Goal: Transaction & Acquisition: Purchase product/service

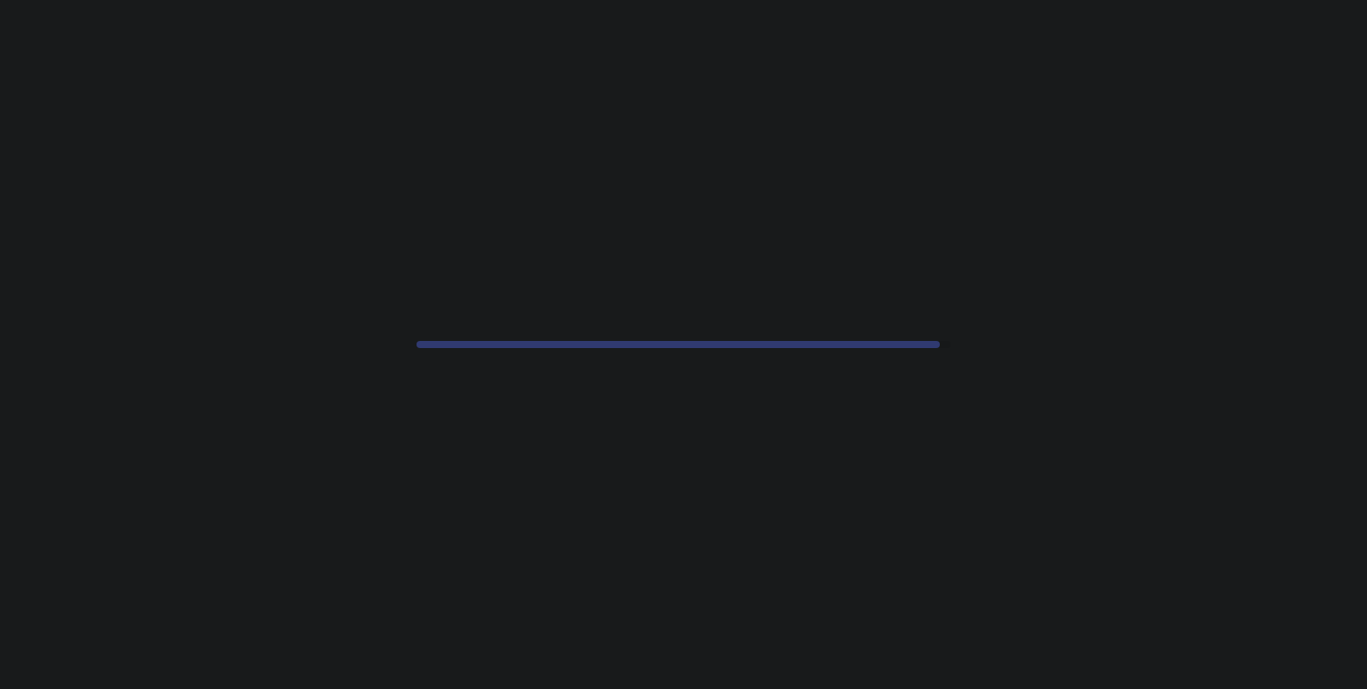
click at [470, 463] on div at bounding box center [683, 344] width 1367 height 689
click at [573, 559] on div at bounding box center [683, 344] width 1367 height 689
click at [657, 553] on div at bounding box center [683, 344] width 1367 height 689
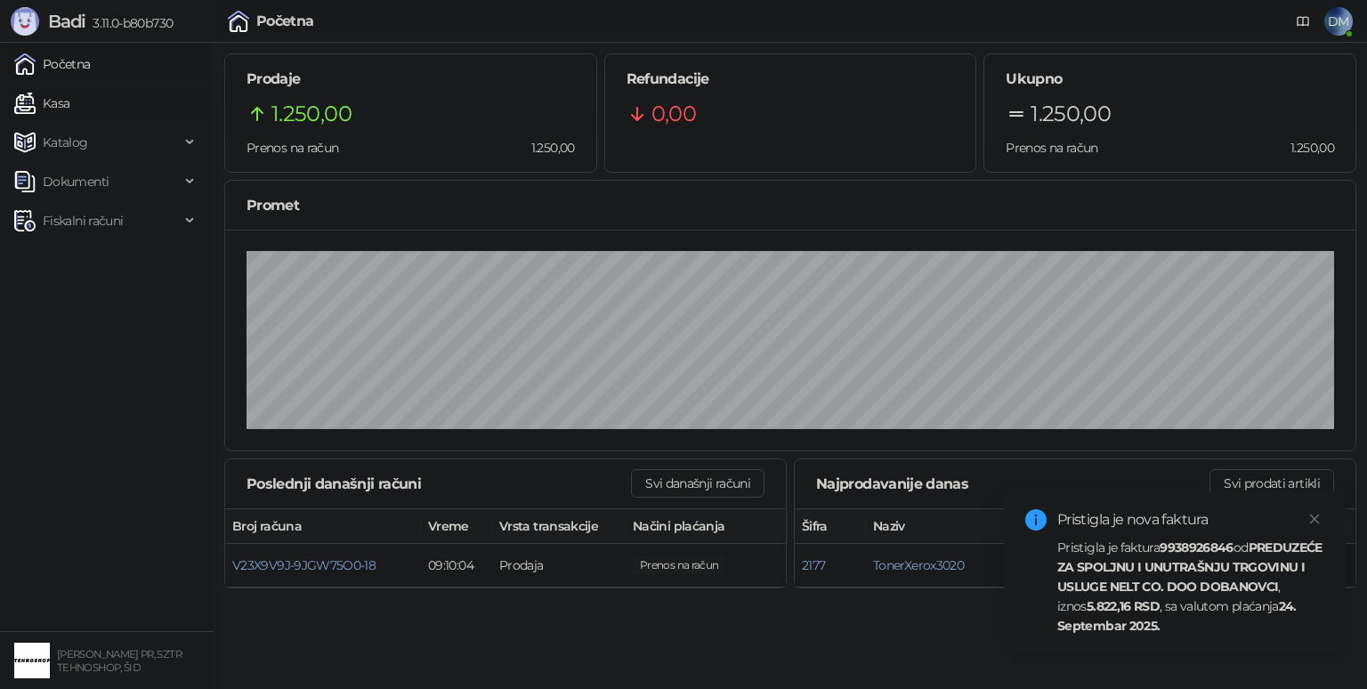
click at [69, 93] on link "Kasa" at bounding box center [41, 103] width 55 height 36
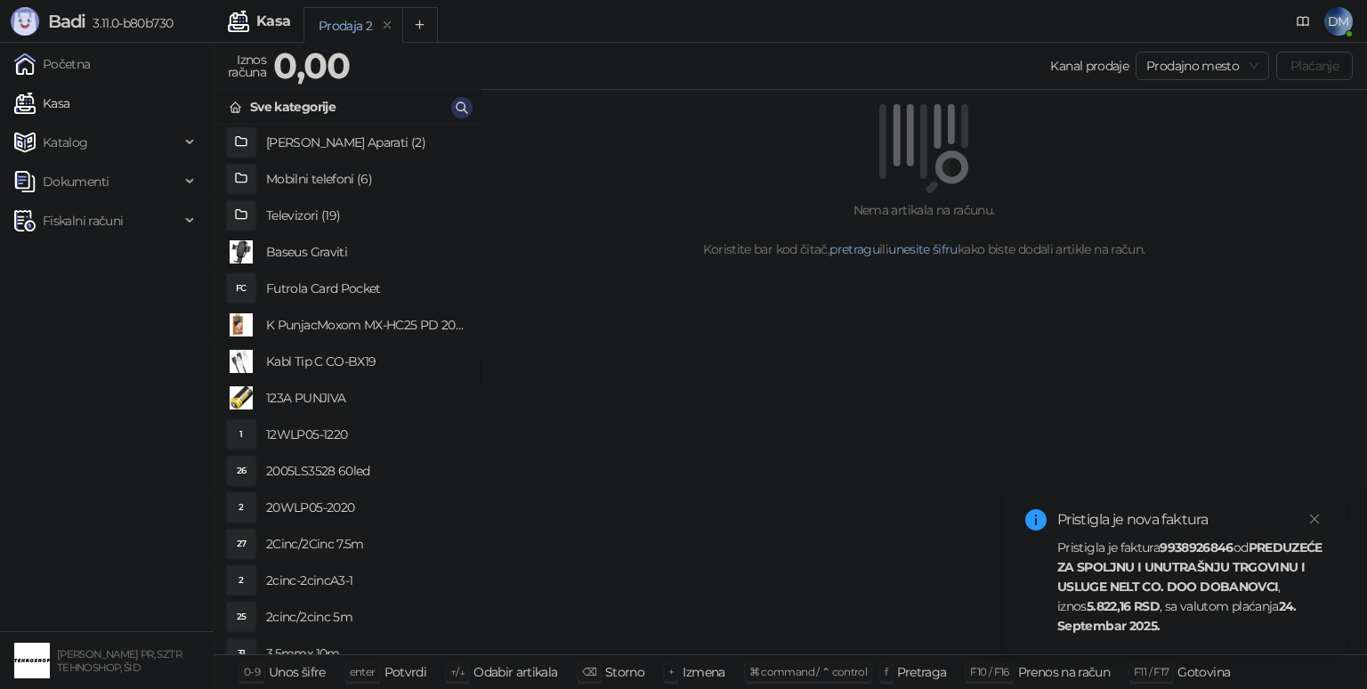
click at [451, 103] on button "button" at bounding box center [461, 107] width 21 height 21
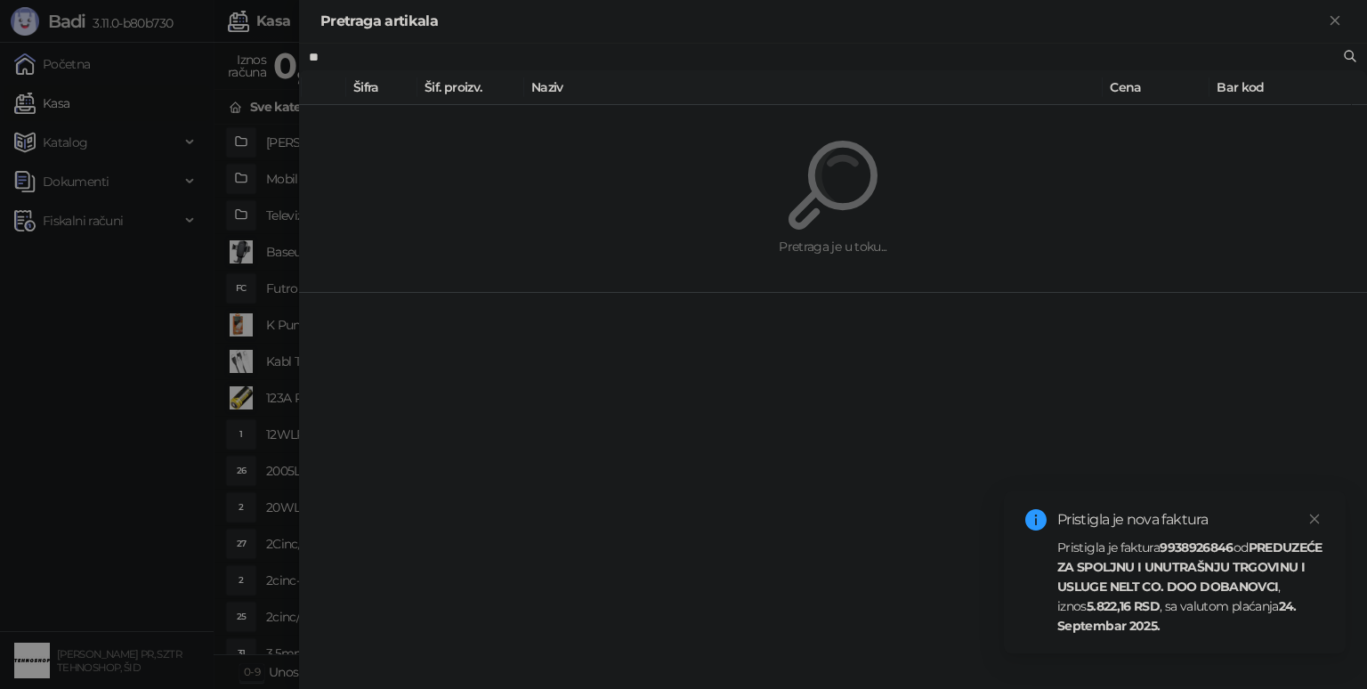
type input "*"
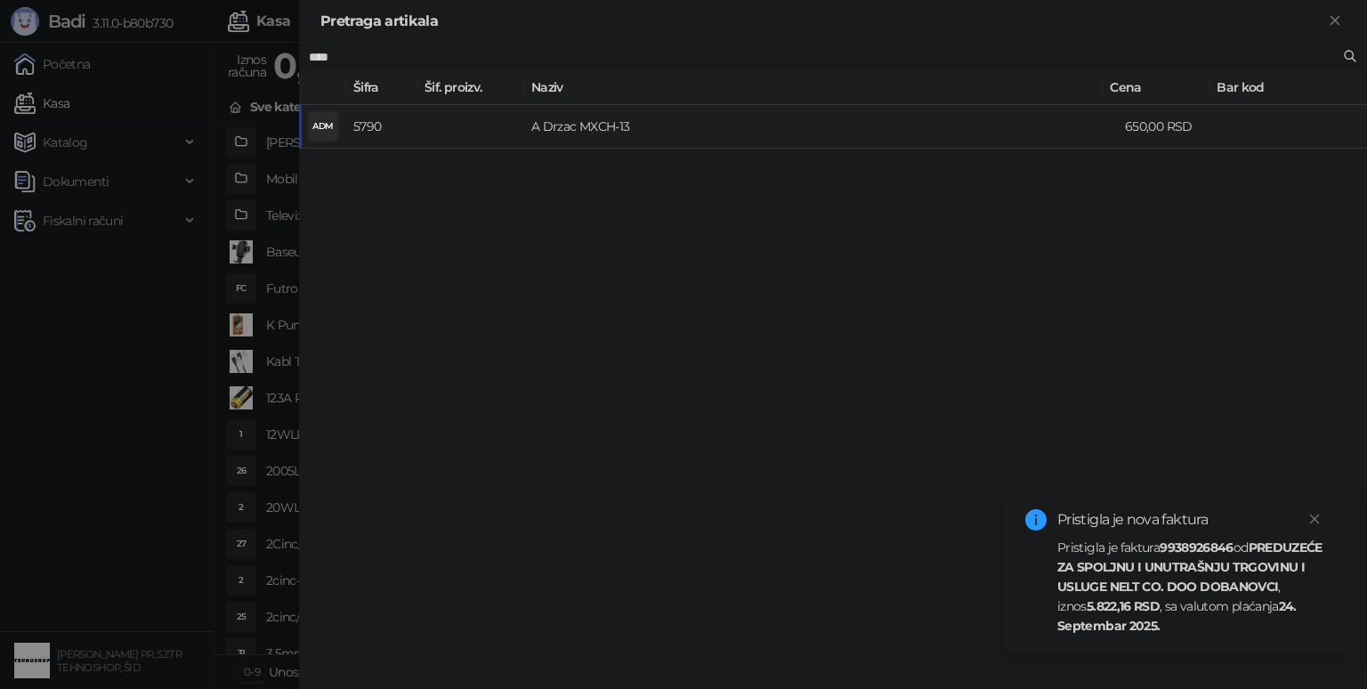
type input "****"
